Goal: Check status: Check status

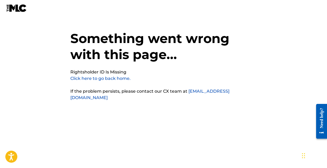
click at [100, 78] on link "Click here to go back home." at bounding box center [100, 78] width 60 height 5
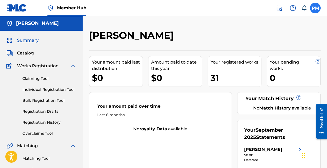
click at [312, 7] on label at bounding box center [315, 8] width 11 height 11
click at [315, 8] on input "PM [PERSON_NAME] [EMAIL_ADDRESS][DOMAIN_NAME] Notification Preferences Profile …" at bounding box center [315, 8] width 0 height 0
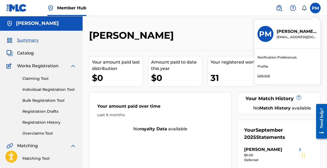
click at [266, 56] on link "Notification Preferences" at bounding box center [276, 57] width 39 height 5
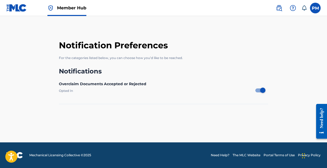
click at [67, 7] on span "Member Hub" at bounding box center [71, 8] width 29 height 6
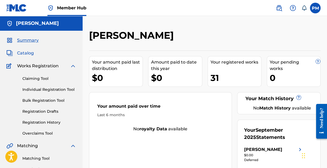
click at [22, 52] on span "Catalog" at bounding box center [25, 53] width 17 height 6
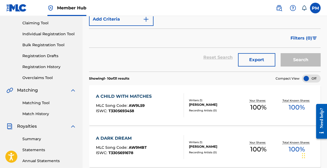
scroll to position [56, 0]
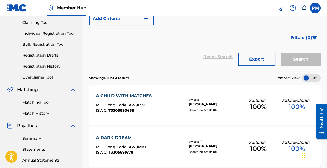
click at [305, 77] on div at bounding box center [311, 78] width 19 height 8
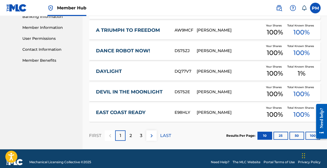
scroll to position [242, 0]
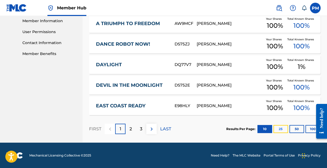
click at [280, 129] on button "25" at bounding box center [280, 129] width 15 height 8
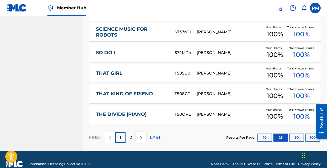
scroll to position [550, 0]
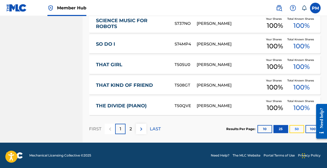
click at [297, 127] on button "50" at bounding box center [296, 129] width 15 height 8
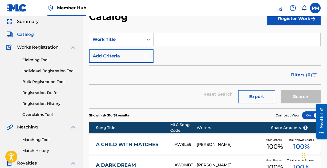
scroll to position [0, 0]
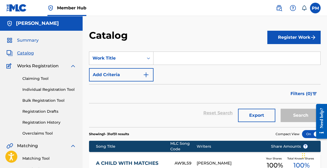
click at [30, 38] on span "Summary" at bounding box center [28, 40] width 22 height 6
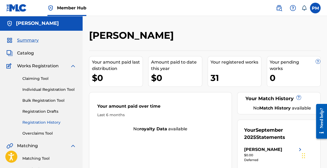
click at [47, 122] on link "Registration History" at bounding box center [49, 122] width 54 height 6
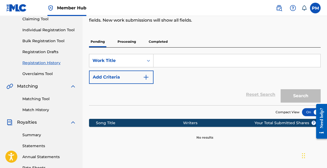
scroll to position [56, 0]
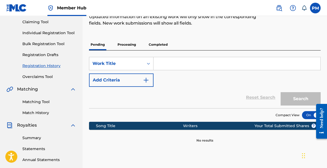
click at [126, 44] on p "Processing" at bounding box center [127, 44] width 22 height 11
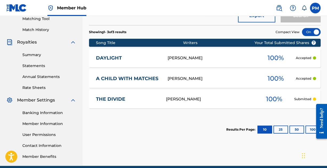
scroll to position [135, 0]
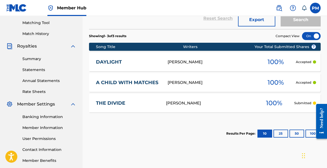
click at [312, 33] on div at bounding box center [311, 36] width 19 height 8
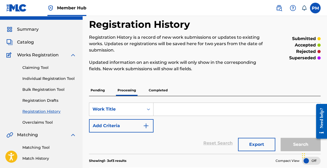
scroll to position [4, 0]
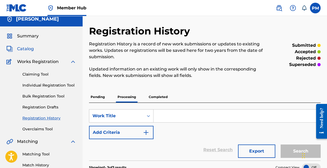
click at [23, 48] on span "Catalog" at bounding box center [25, 49] width 17 height 6
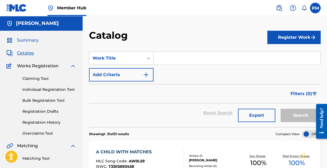
click at [27, 40] on span "Summary" at bounding box center [28, 40] width 22 height 6
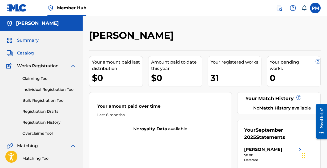
click at [26, 52] on span "Catalog" at bounding box center [25, 53] width 17 height 6
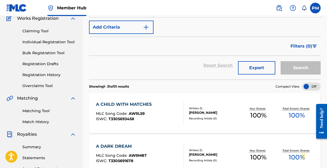
scroll to position [49, 0]
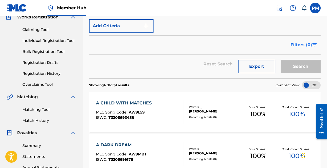
click at [310, 45] on span "Filters ( 0 )" at bounding box center [301, 45] width 22 height 6
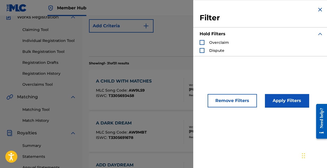
click at [151, 57] on section "Showing 1 - 31 of 31 results Compact View" at bounding box center [205, 61] width 232 height 11
click at [318, 9] on img "Search Form" at bounding box center [320, 9] width 6 height 6
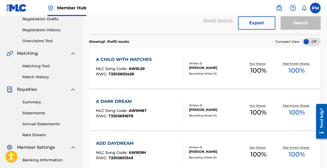
scroll to position [94, 0]
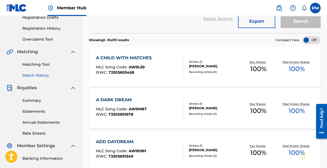
click at [34, 75] on link "Match History" at bounding box center [49, 75] width 54 height 6
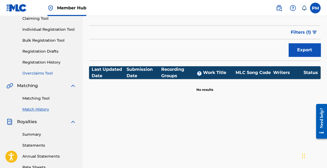
scroll to position [60, 0]
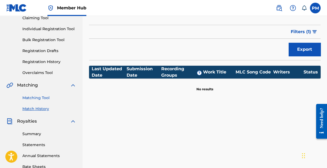
click at [42, 97] on link "Matching Tool" at bounding box center [49, 98] width 54 height 6
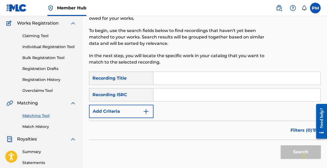
scroll to position [42, 0]
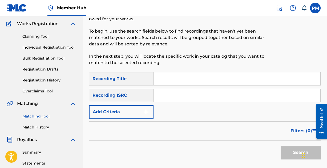
click at [171, 96] on input "Search Form" at bounding box center [236, 95] width 167 height 13
paste input "QZTB32582472"
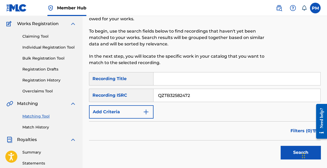
type input "QZTB32582472"
click at [171, 73] on input "Search Form" at bounding box center [236, 78] width 167 height 13
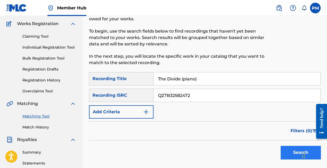
type input "The Divide (piano)"
click at [289, 151] on button "Search" at bounding box center [301, 151] width 40 height 13
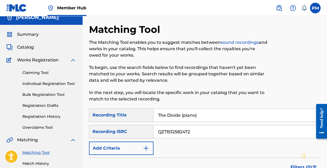
scroll to position [0, 0]
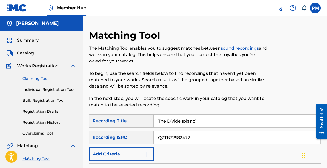
click at [39, 79] on link "Claiming Tool" at bounding box center [49, 79] width 54 height 6
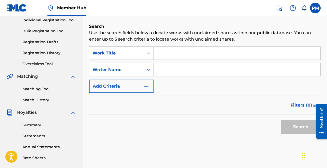
scroll to position [64, 0]
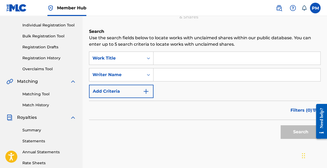
click at [194, 59] on input "Search Form" at bounding box center [236, 58] width 167 height 13
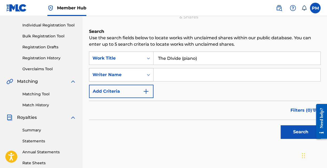
type input "The DIvide (piano)"
click at [148, 73] on icon "Search Form" at bounding box center [148, 74] width 5 height 5
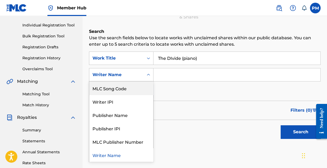
scroll to position [13, 0]
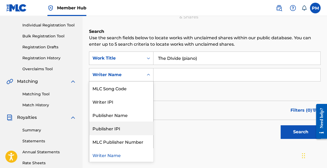
click at [169, 73] on input "Search Form" at bounding box center [236, 74] width 167 height 13
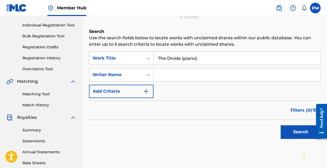
type input "[PERSON_NAME]"
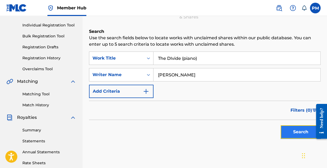
click at [290, 130] on button "Search" at bounding box center [301, 131] width 40 height 13
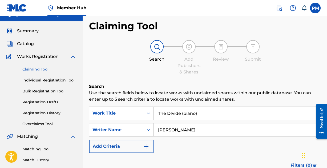
scroll to position [0, 0]
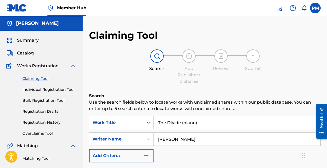
click at [201, 122] on input "The DIvide (piano)" at bounding box center [236, 122] width 167 height 13
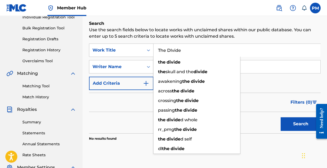
scroll to position [78, 0]
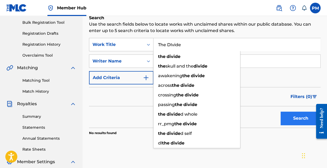
type input "The DIvide"
click at [293, 118] on button "Search" at bounding box center [301, 117] width 40 height 13
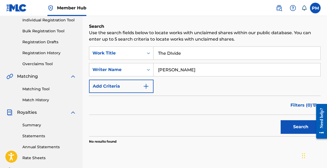
scroll to position [70, 0]
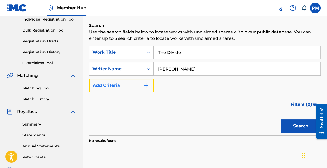
click at [147, 85] on img "Search Form" at bounding box center [146, 85] width 6 height 6
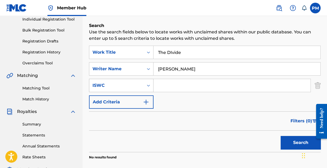
click at [147, 84] on icon "Search Form" at bounding box center [148, 85] width 5 height 5
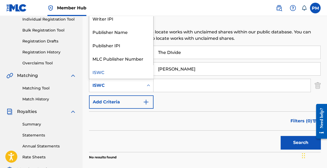
click at [111, 71] on div "ISWC" at bounding box center [121, 71] width 64 height 13
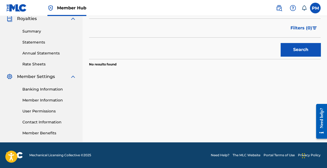
scroll to position [0, 0]
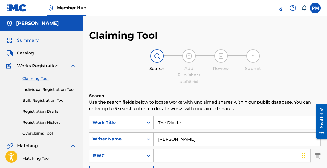
click at [27, 39] on span "Summary" at bounding box center [28, 40] width 22 height 6
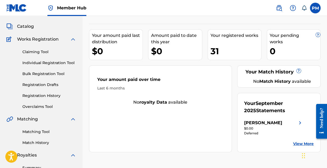
scroll to position [27, 0]
click at [41, 84] on link "Registration Drafts" at bounding box center [49, 85] width 54 height 6
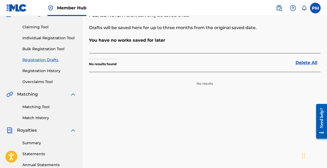
scroll to position [50, 0]
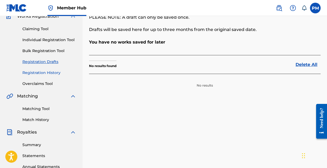
click at [44, 71] on link "Registration History" at bounding box center [49, 73] width 54 height 6
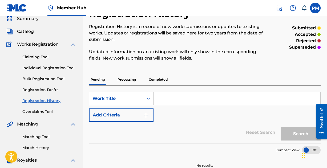
scroll to position [21, 0]
click at [130, 78] on p "Processing" at bounding box center [127, 79] width 22 height 11
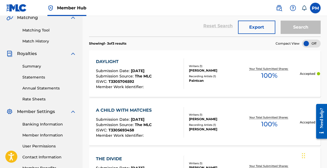
scroll to position [129, 0]
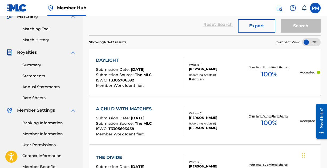
click at [232, 71] on div "[PERSON_NAME]" at bounding box center [214, 69] width 50 height 5
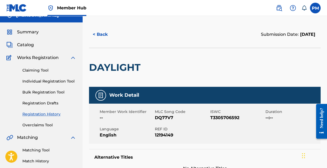
scroll to position [9, 0]
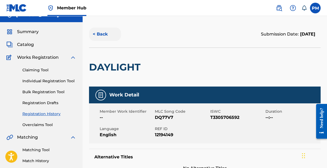
click at [99, 32] on button "< Back" at bounding box center [105, 33] width 32 height 13
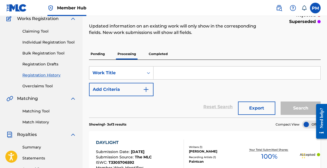
scroll to position [48, 0]
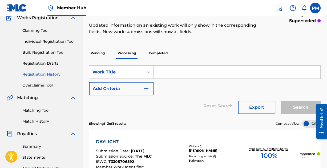
click at [159, 52] on p "Completed" at bounding box center [158, 52] width 22 height 11
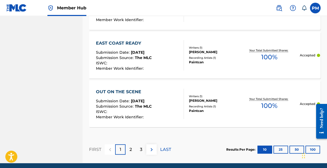
scroll to position [576, 0]
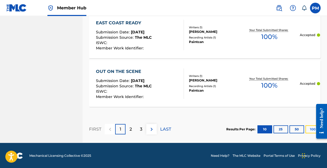
click at [306, 125] on button "100" at bounding box center [312, 129] width 15 height 8
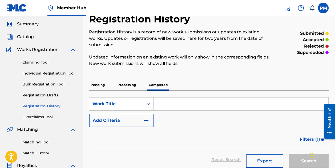
scroll to position [18, 0]
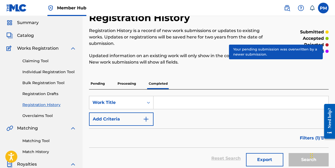
click at [326, 50] on div at bounding box center [326, 51] width 3 height 3
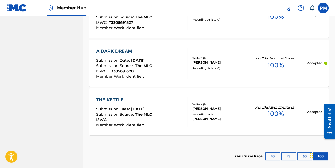
scroll to position [2708, 0]
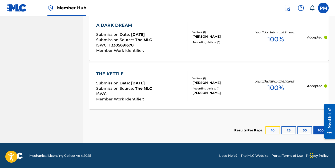
click at [272, 128] on button "10" at bounding box center [272, 130] width 15 height 8
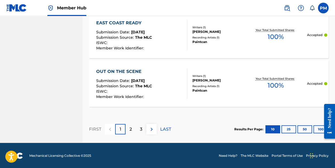
scroll to position [0, 0]
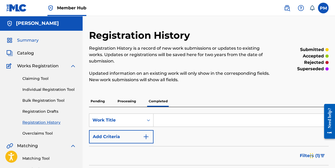
click at [28, 39] on span "Summary" at bounding box center [28, 40] width 22 height 6
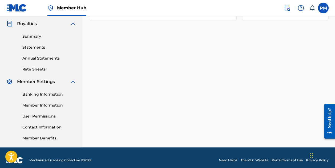
scroll to position [161, 0]
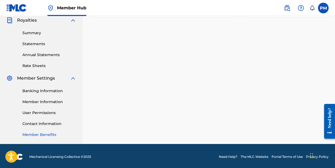
click at [38, 133] on link "Member Benefits" at bounding box center [49, 135] width 54 height 6
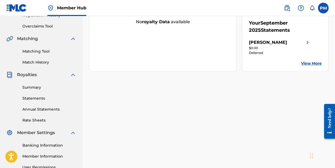
scroll to position [0, 0]
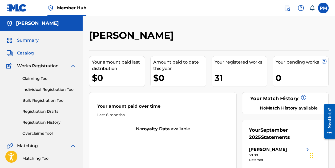
click at [29, 52] on span "Catalog" at bounding box center [25, 53] width 17 height 6
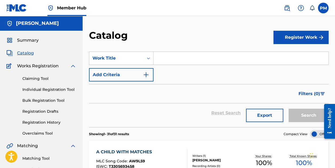
click at [39, 23] on h5 "[PERSON_NAME]" at bounding box center [37, 23] width 43 height 6
click at [22, 38] on span "Summary" at bounding box center [28, 40] width 22 height 6
